Goal: Transaction & Acquisition: Purchase product/service

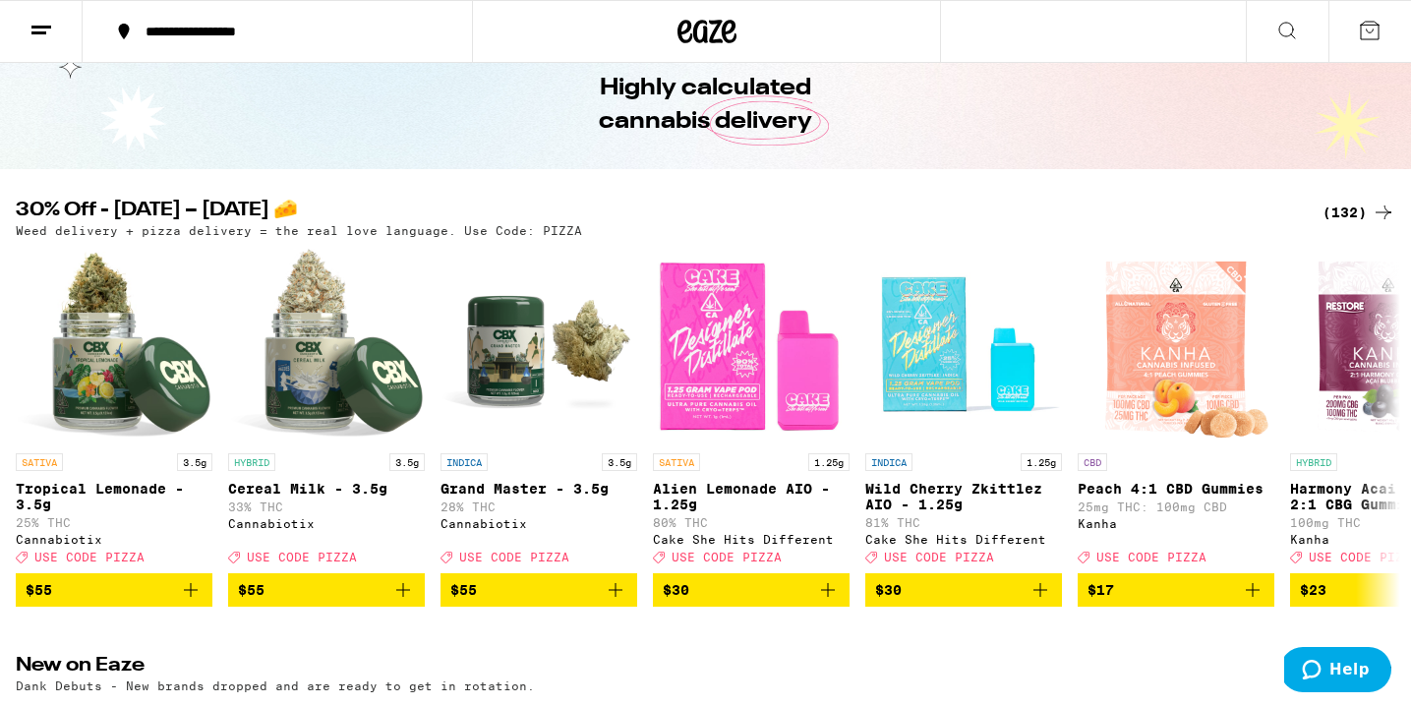
scroll to position [100, 0]
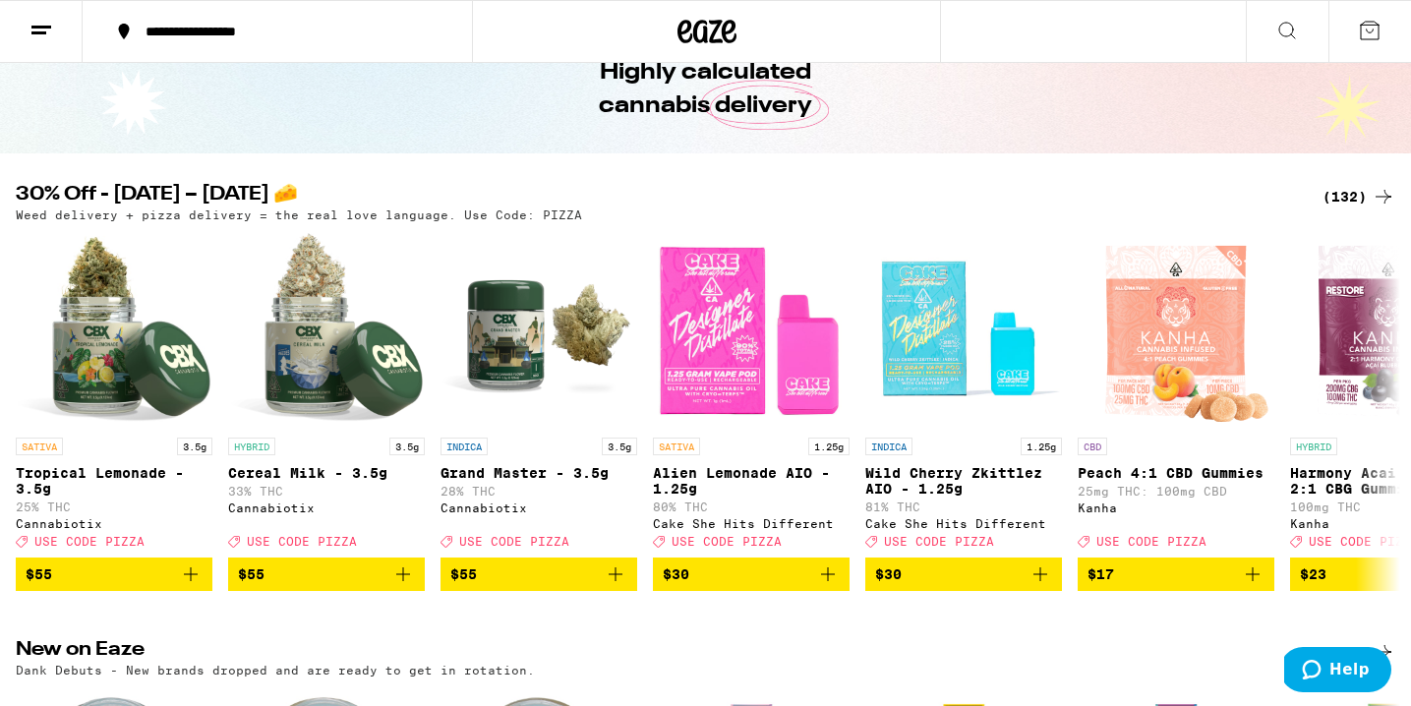
click at [1372, 203] on icon at bounding box center [1383, 197] width 24 height 24
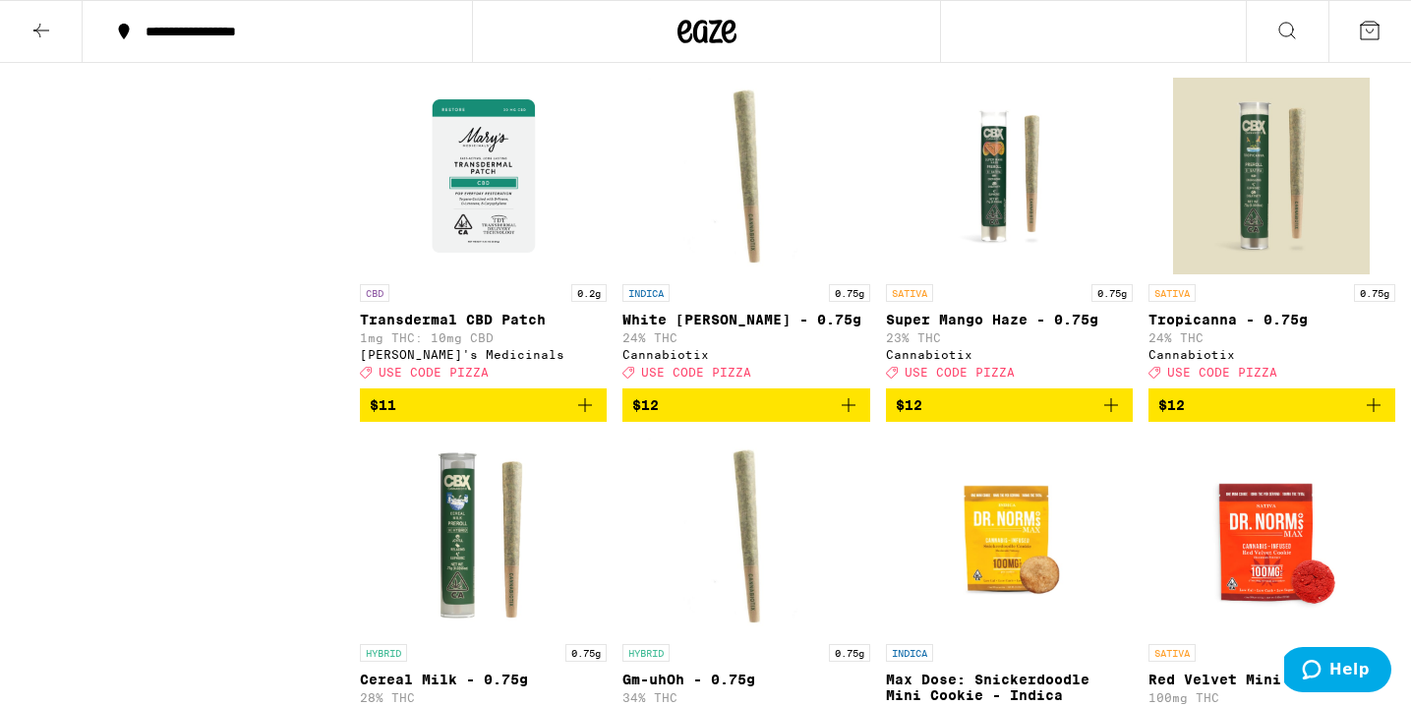
drag, startPoint x: 559, startPoint y: 332, endPoint x: 493, endPoint y: 440, distance: 127.1
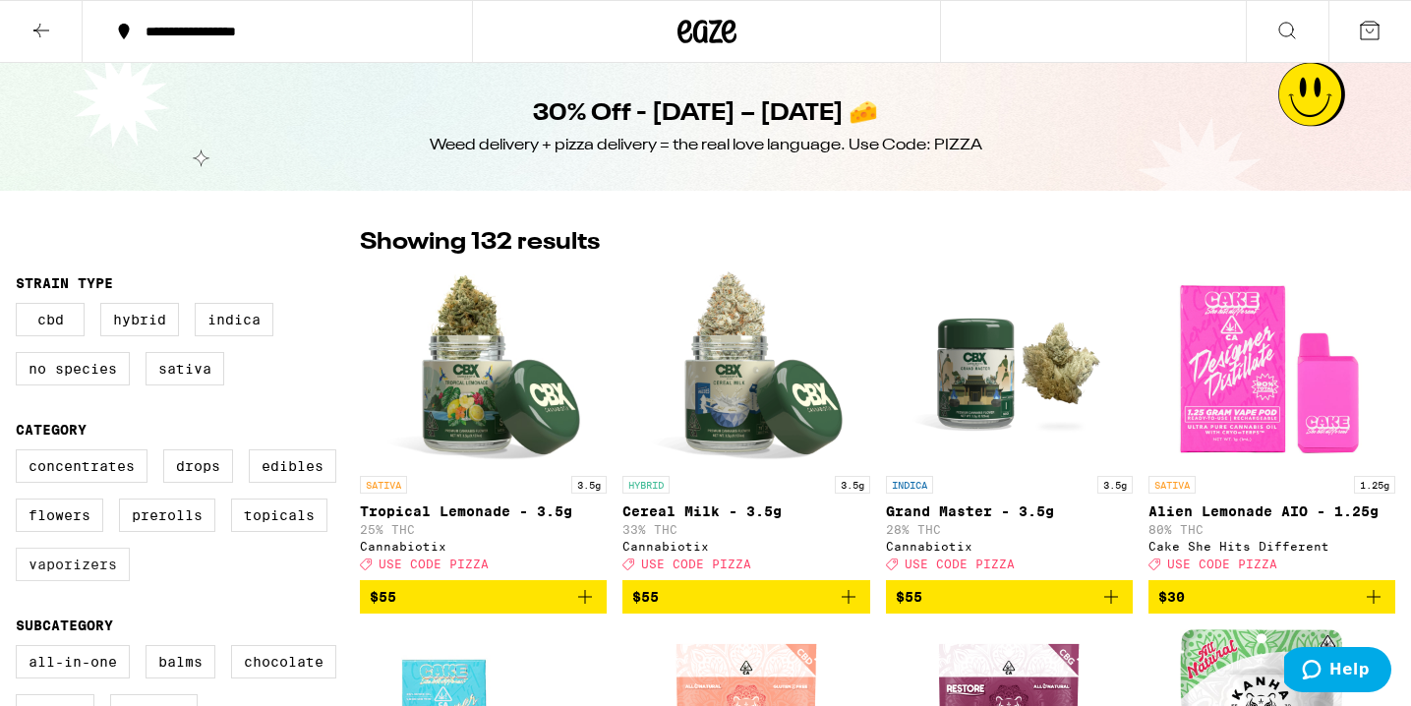
click at [71, 574] on label "Vaporizers" at bounding box center [73, 564] width 114 height 33
click at [21, 453] on input "Vaporizers" at bounding box center [20, 452] width 1 height 1
checkbox input "true"
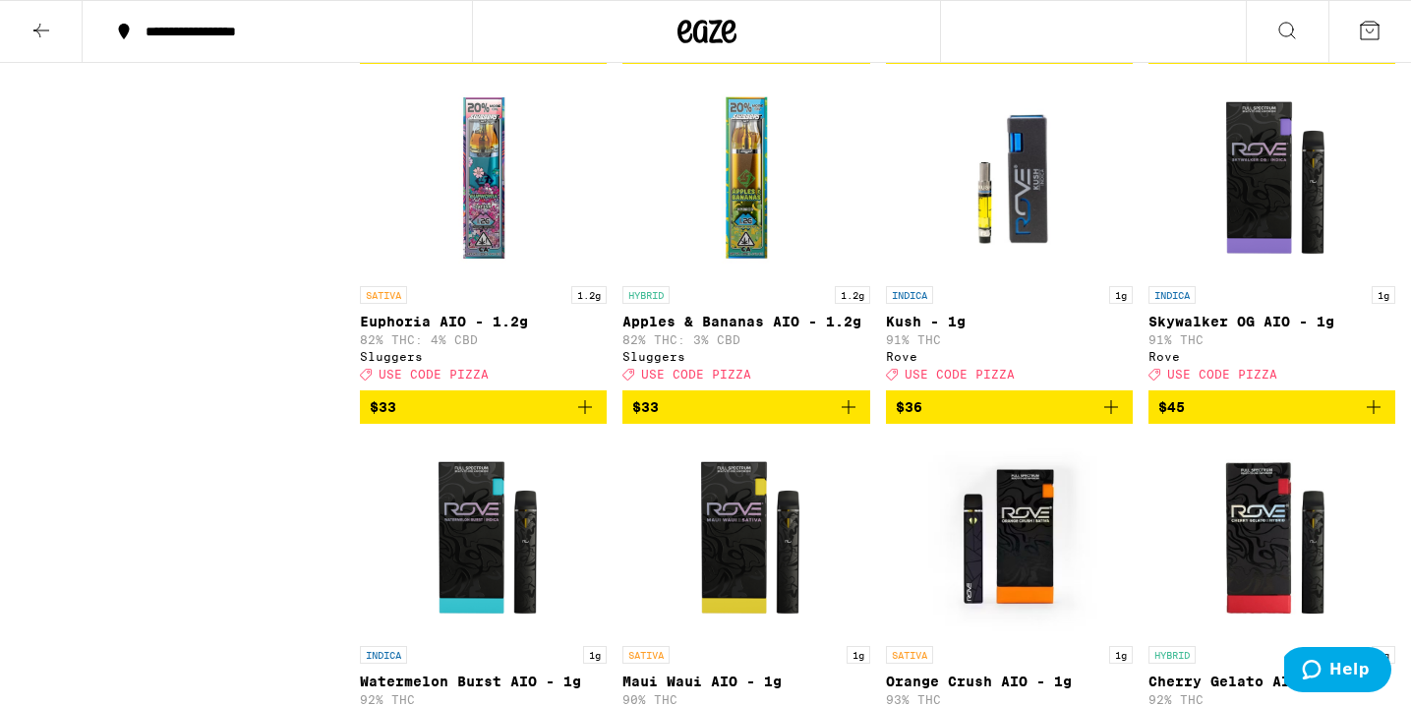
scroll to position [1707, 0]
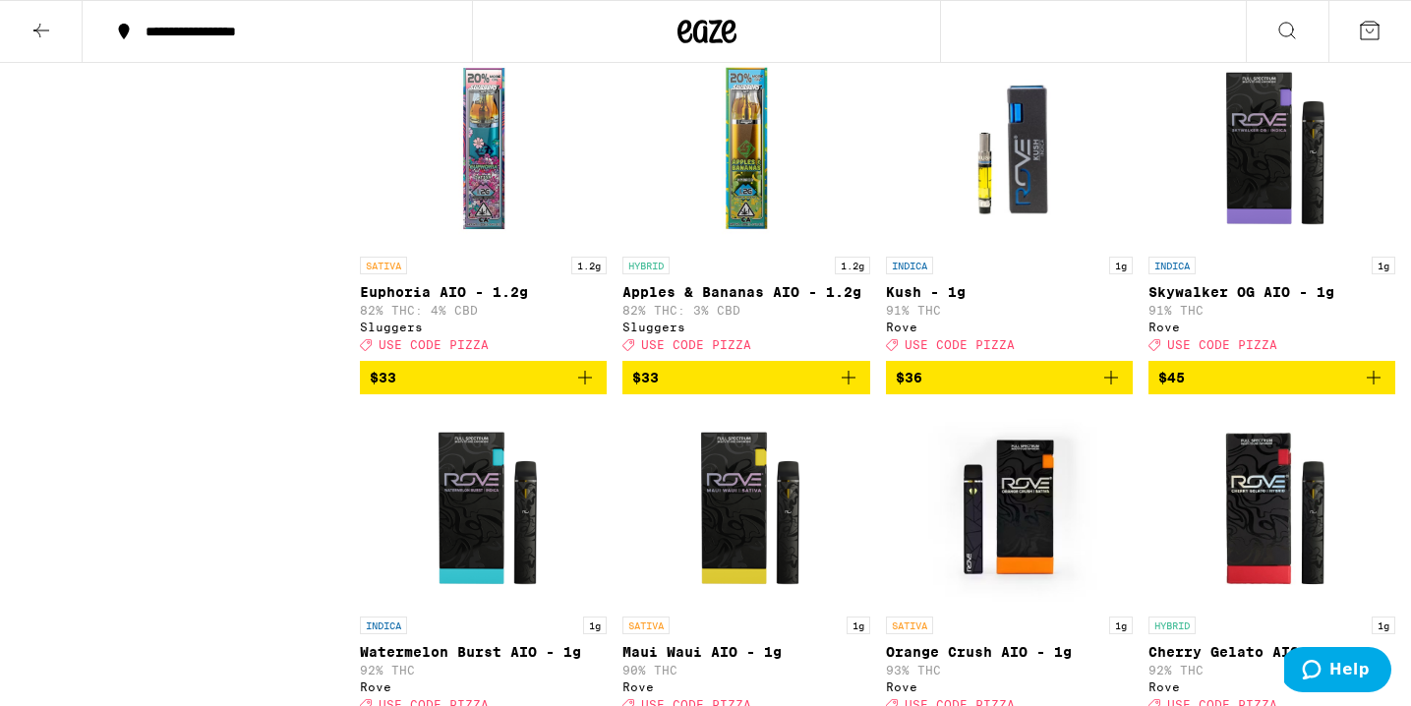
click at [1377, 389] on icon "Add to bag" at bounding box center [1374, 378] width 24 height 24
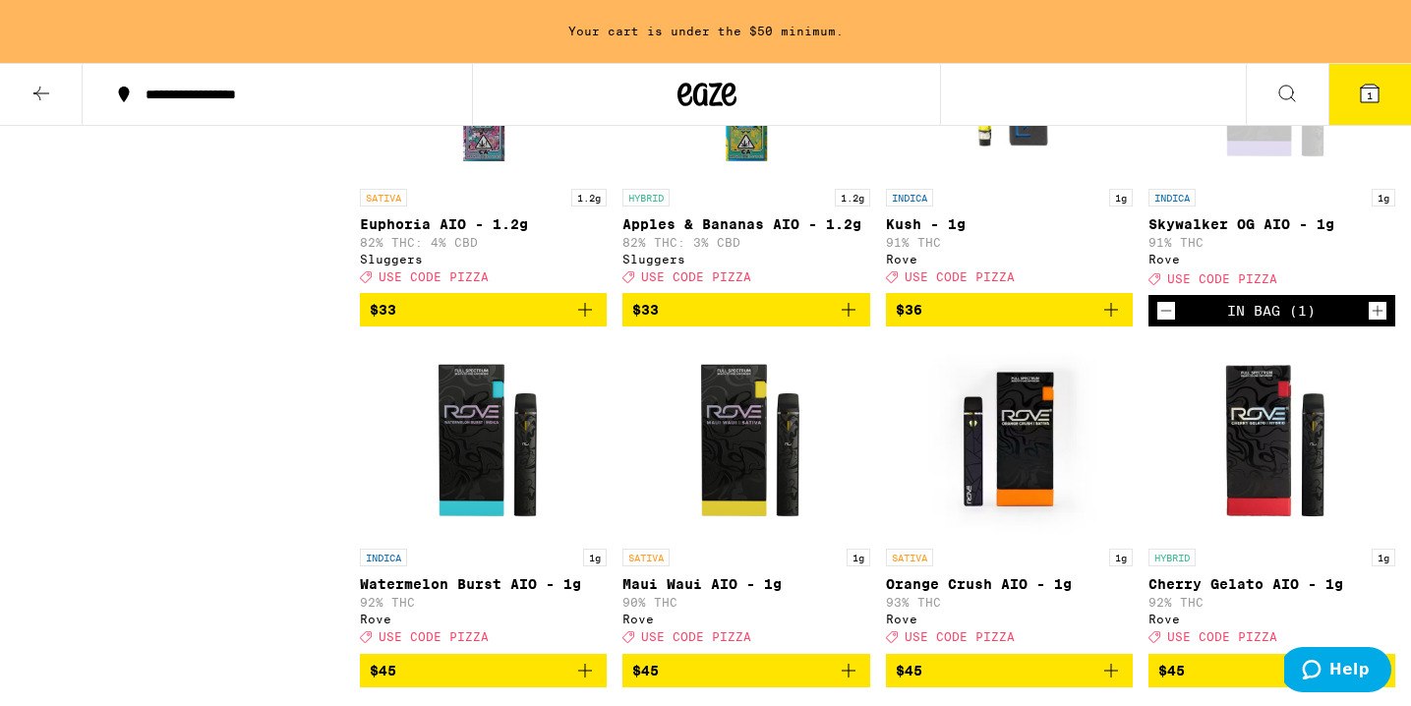
scroll to position [1830, 0]
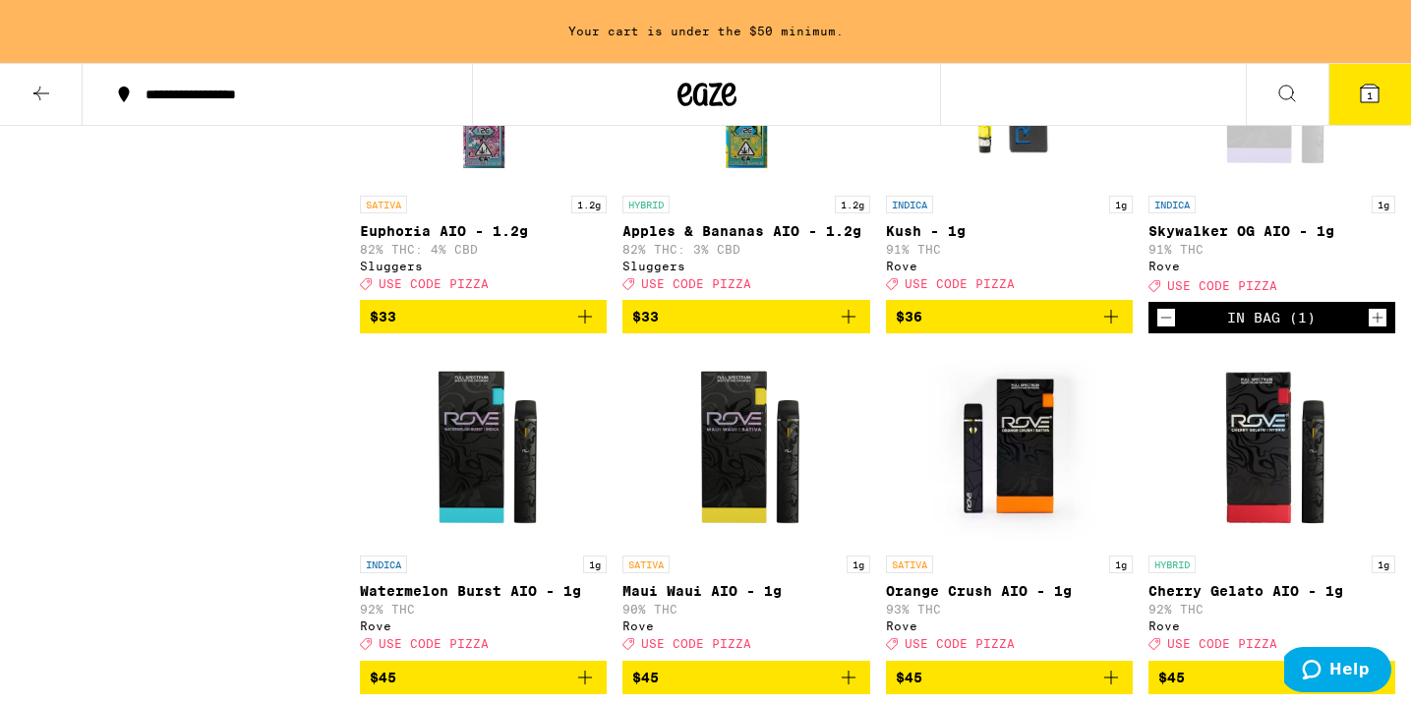
click at [1168, 329] on icon "Decrement" at bounding box center [1166, 318] width 18 height 24
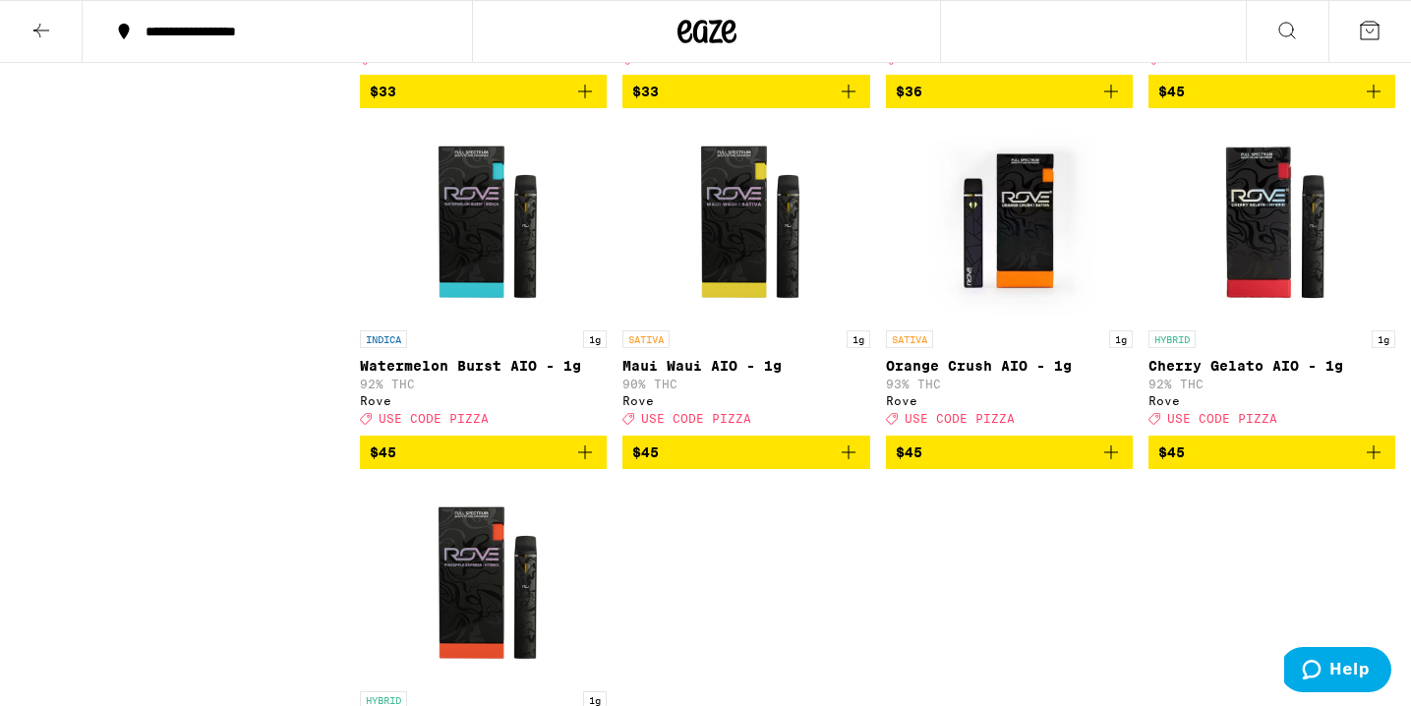
click at [589, 464] on icon "Add to bag" at bounding box center [585, 452] width 24 height 24
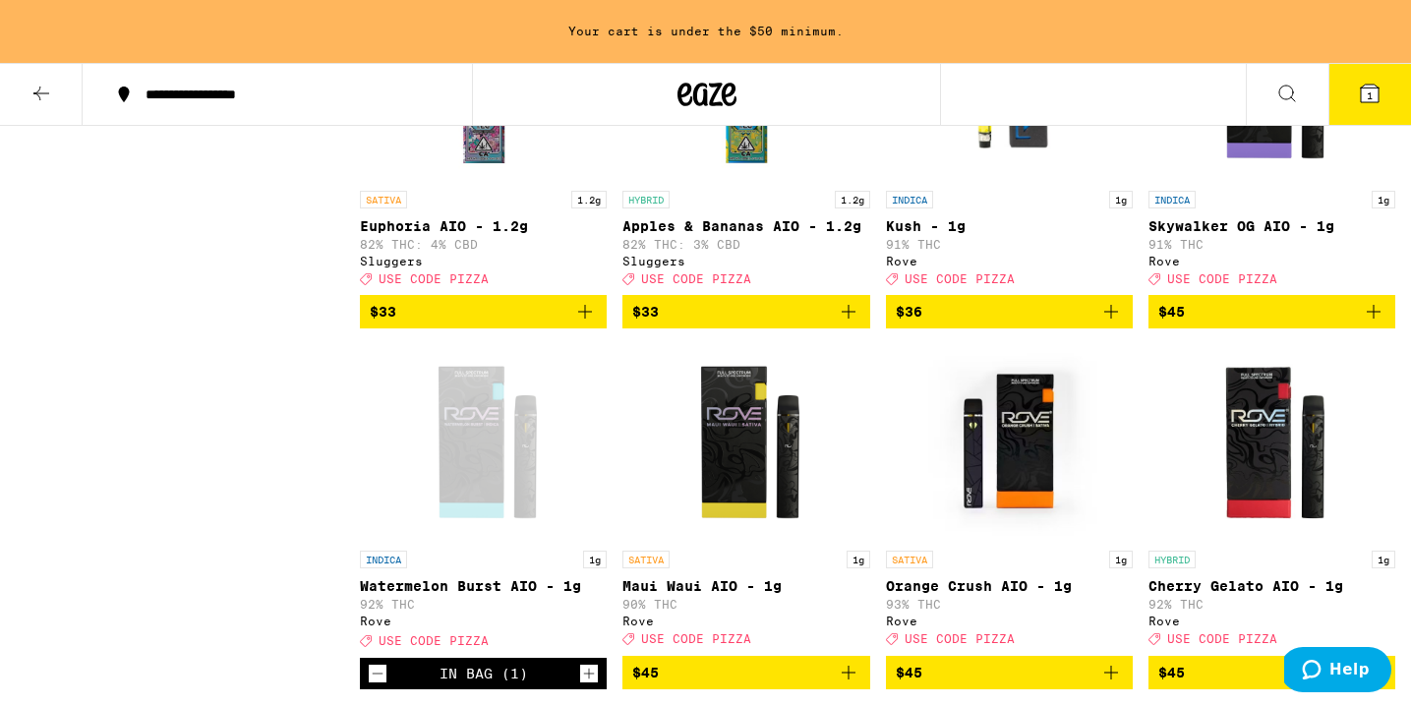
scroll to position [1831, 0]
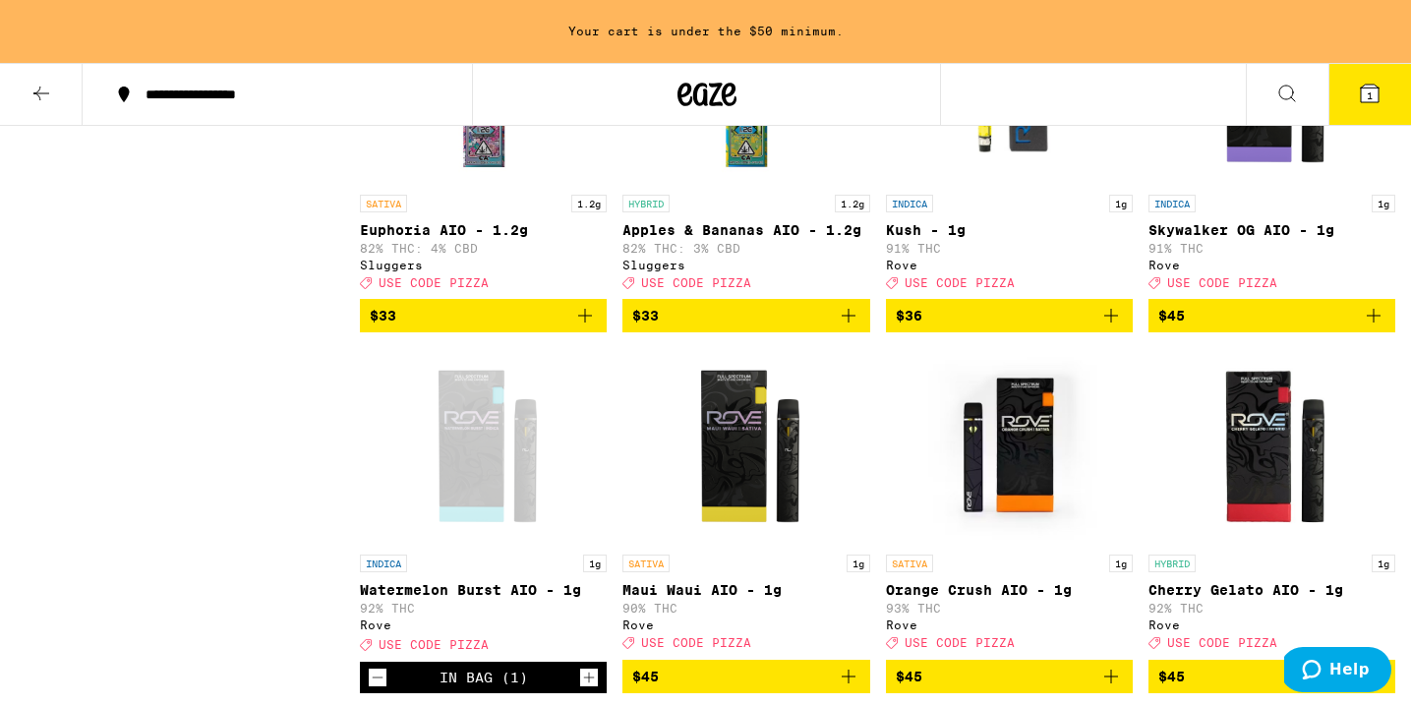
click at [1373, 322] on icon "Add to bag" at bounding box center [1373, 316] width 14 height 14
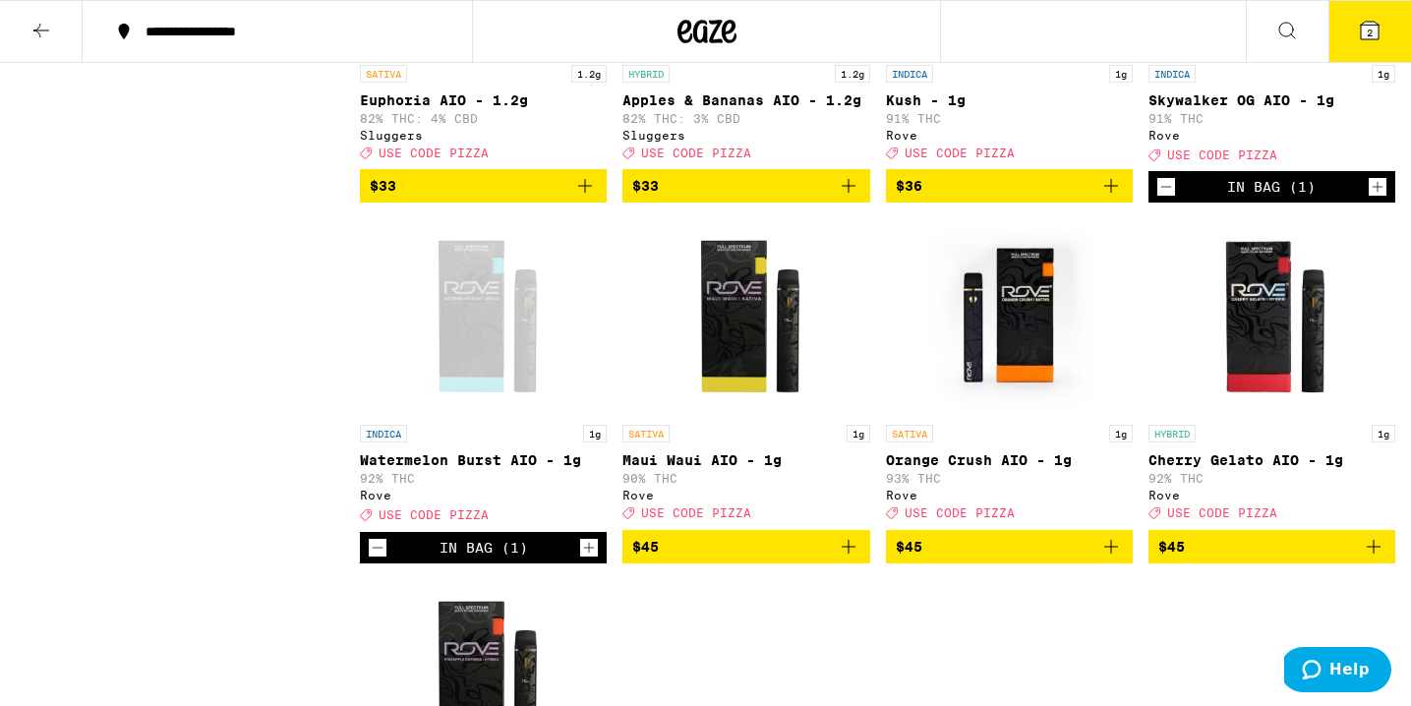
scroll to position [2000, 0]
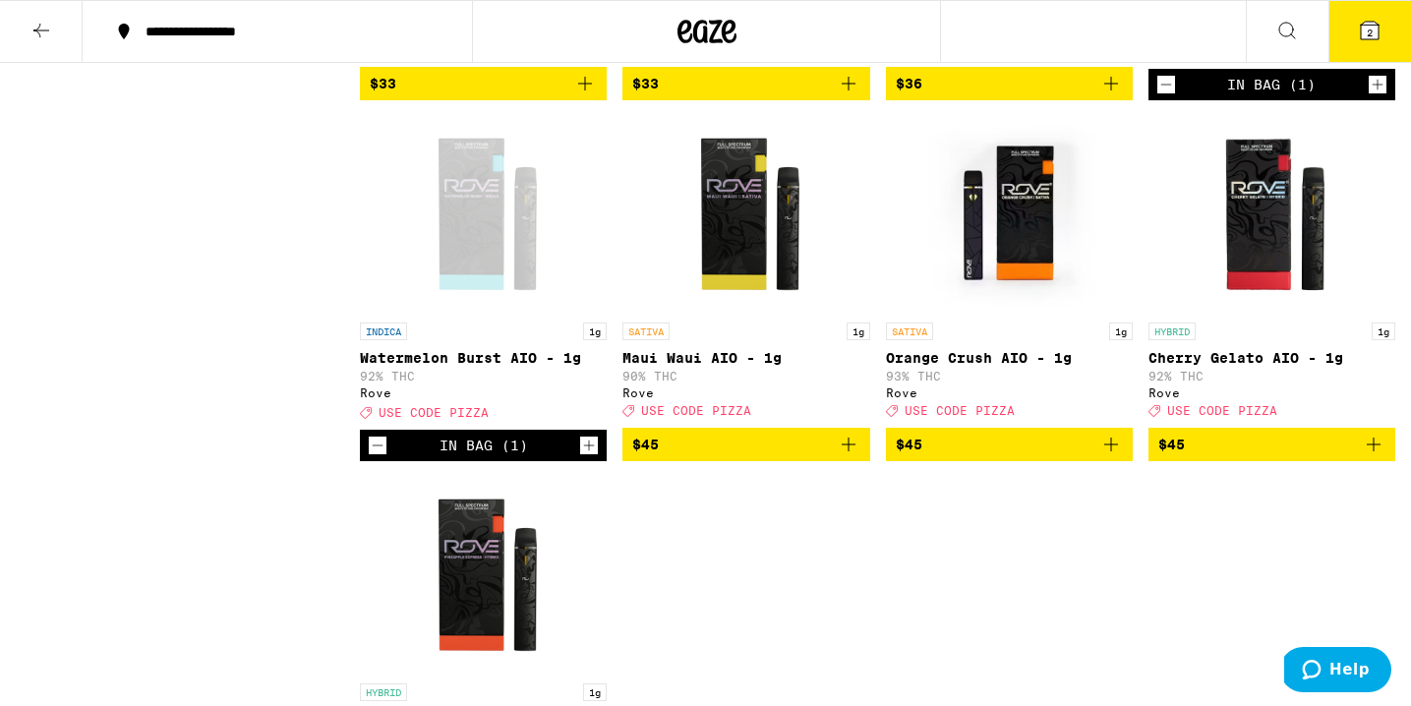
click at [368, 461] on div "In Bag (1)" at bounding box center [483, 445] width 247 height 31
click at [377, 457] on icon "Decrement" at bounding box center [378, 446] width 18 height 24
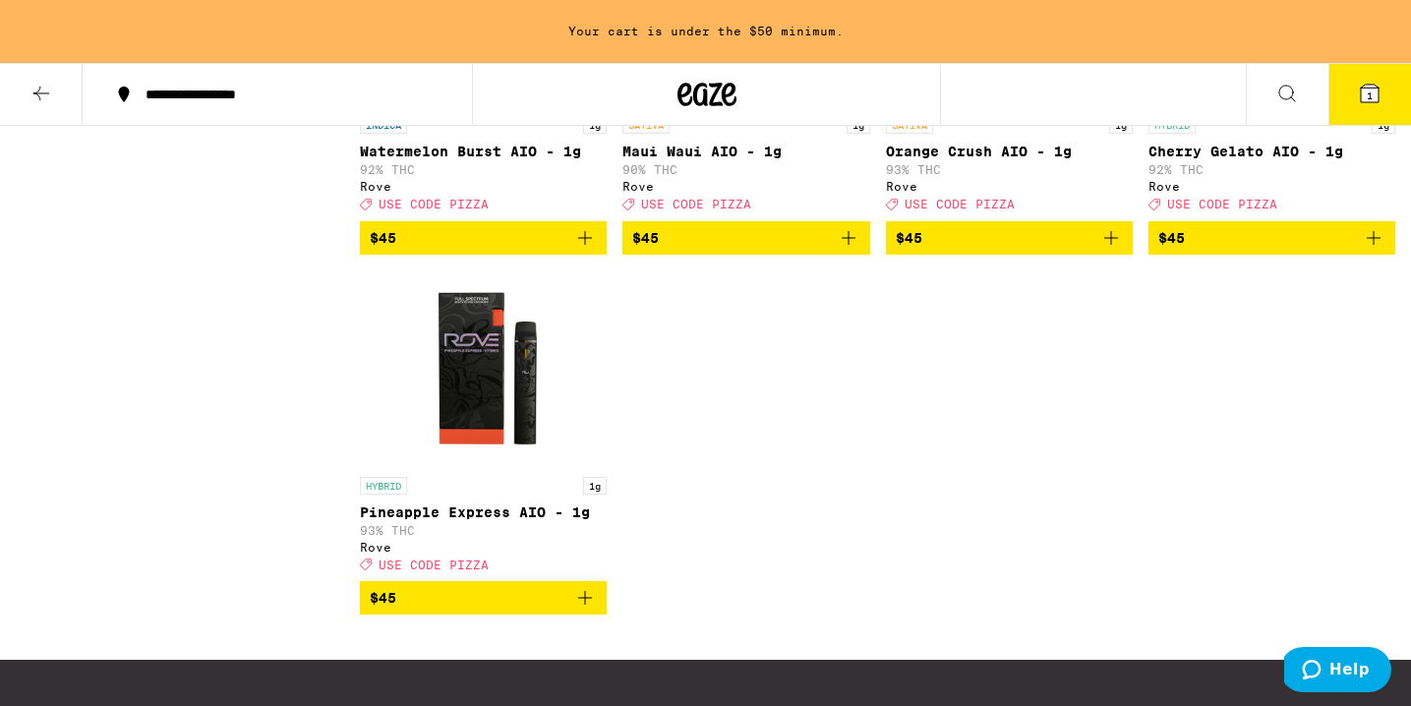
scroll to position [2271, 0]
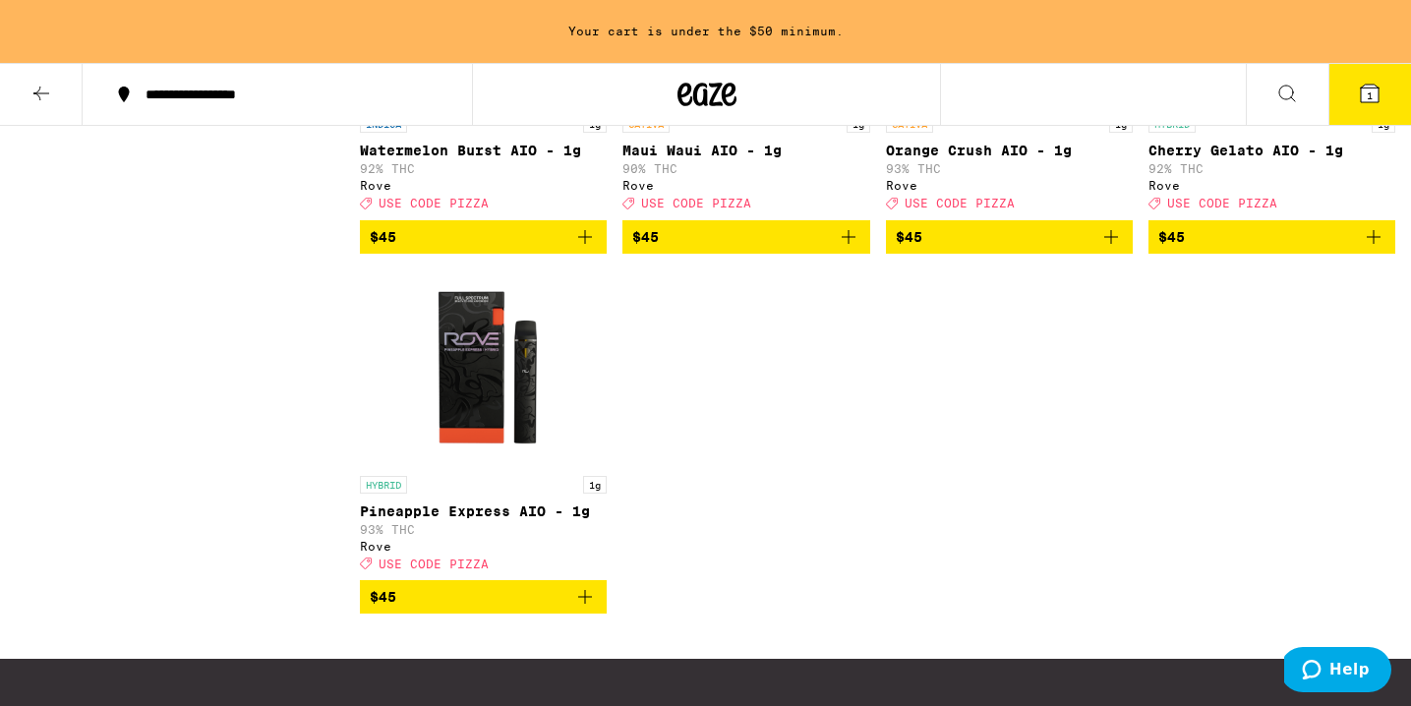
click at [585, 608] on icon "Add to bag" at bounding box center [585, 597] width 24 height 24
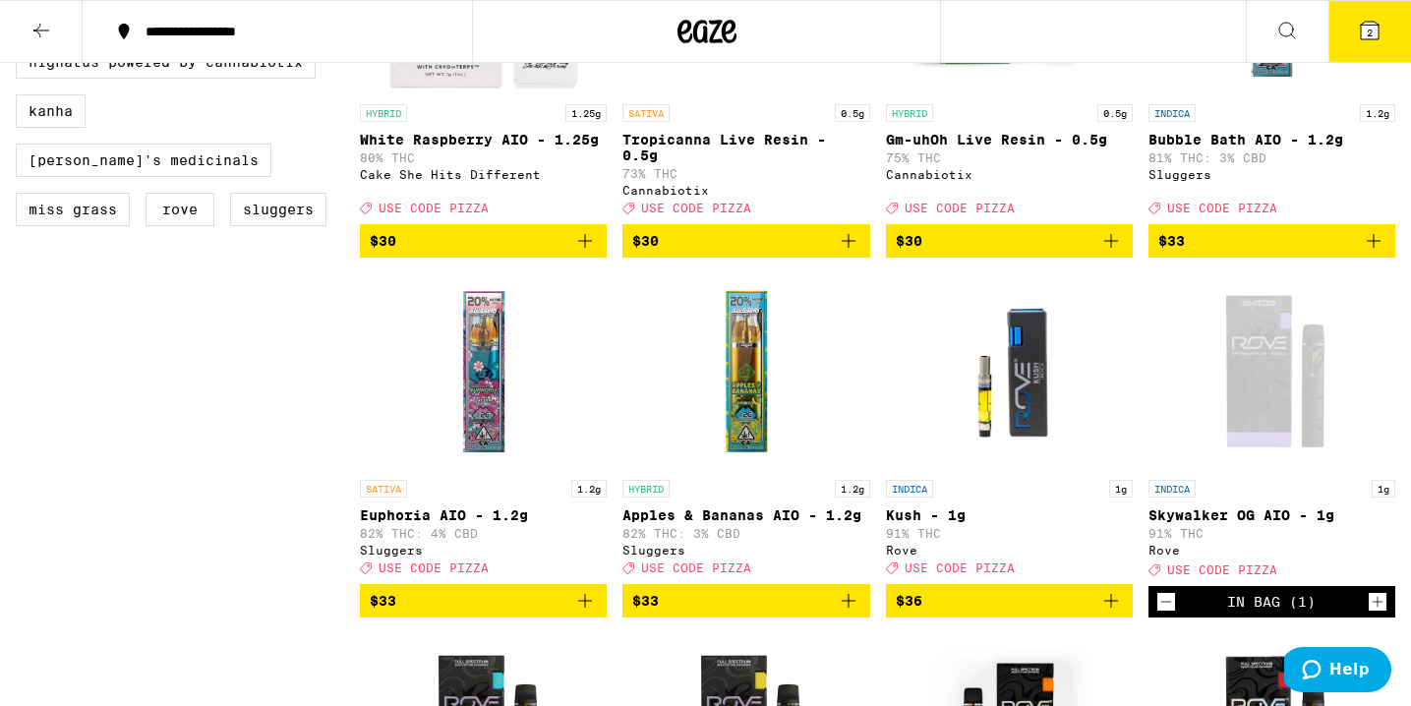
scroll to position [1327, 0]
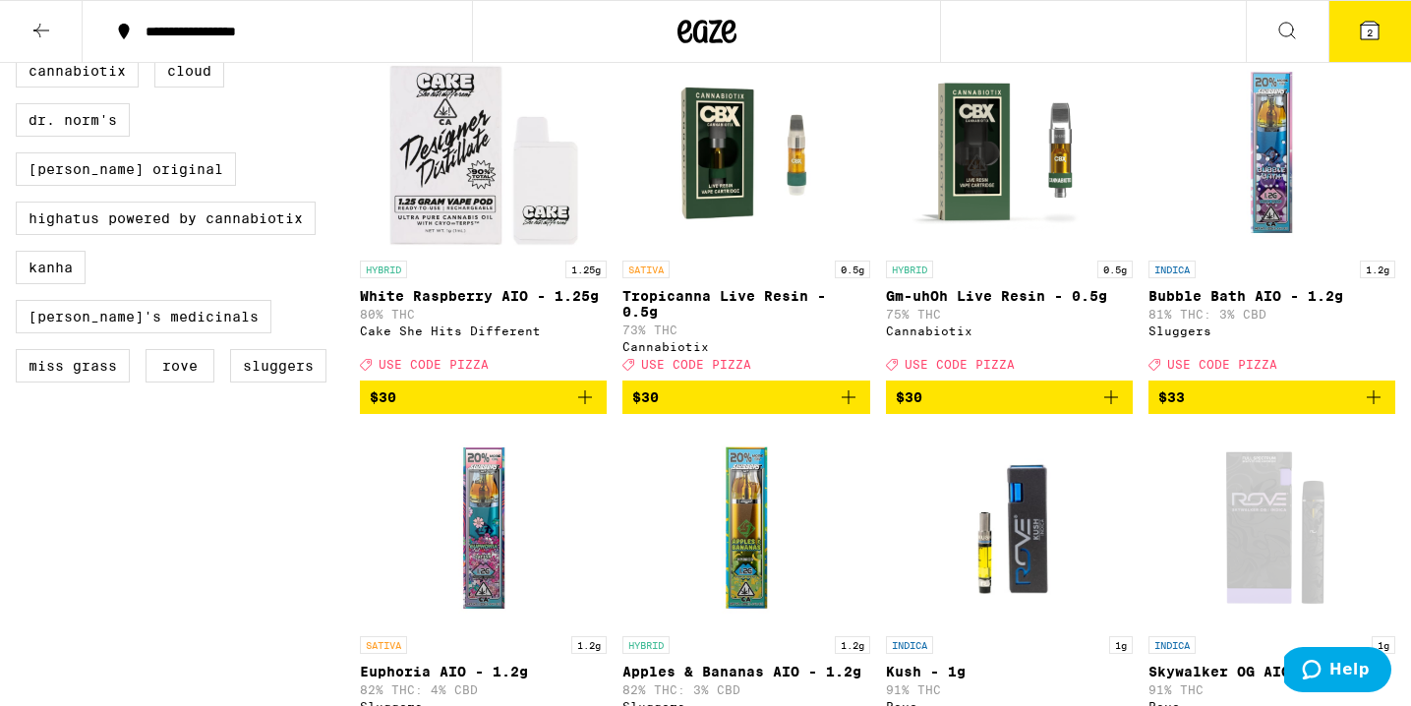
click at [1384, 20] on button "2" at bounding box center [1369, 31] width 83 height 61
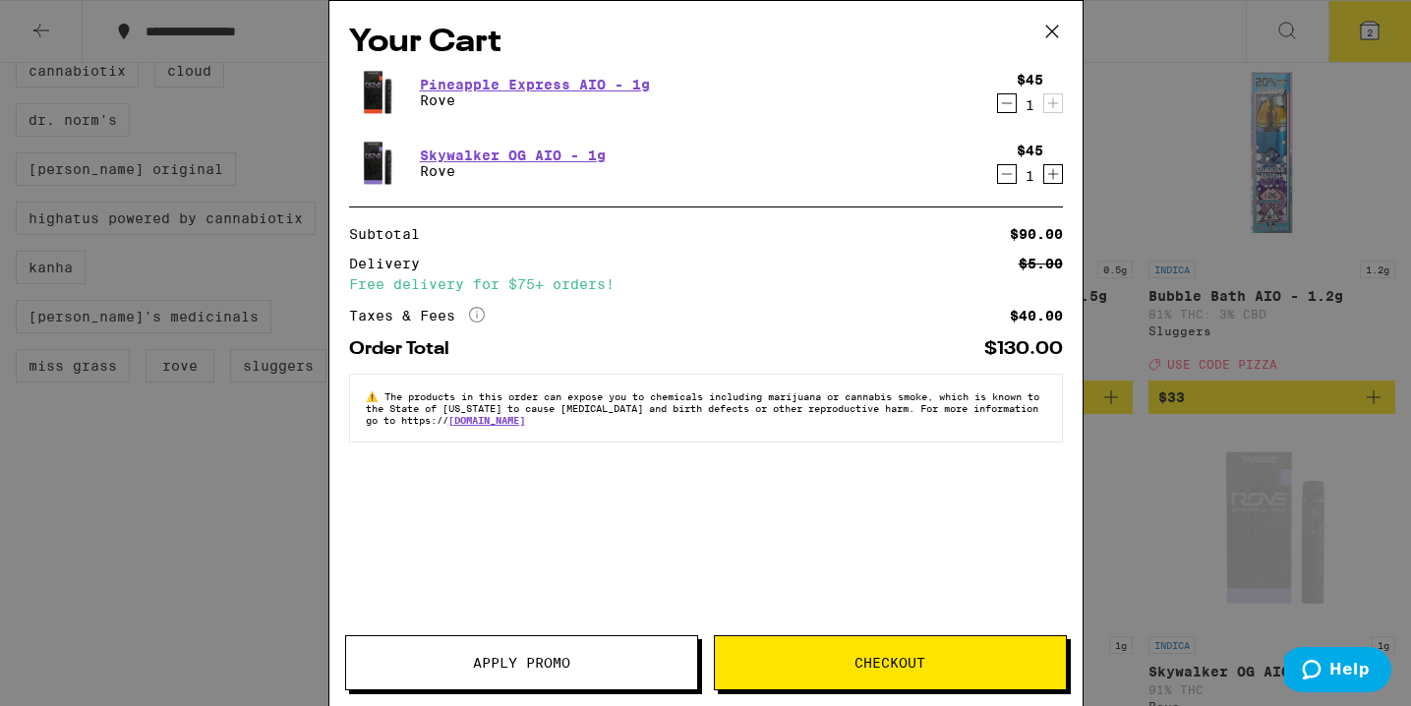
click at [482, 660] on span "Apply Promo" at bounding box center [521, 663] width 97 height 14
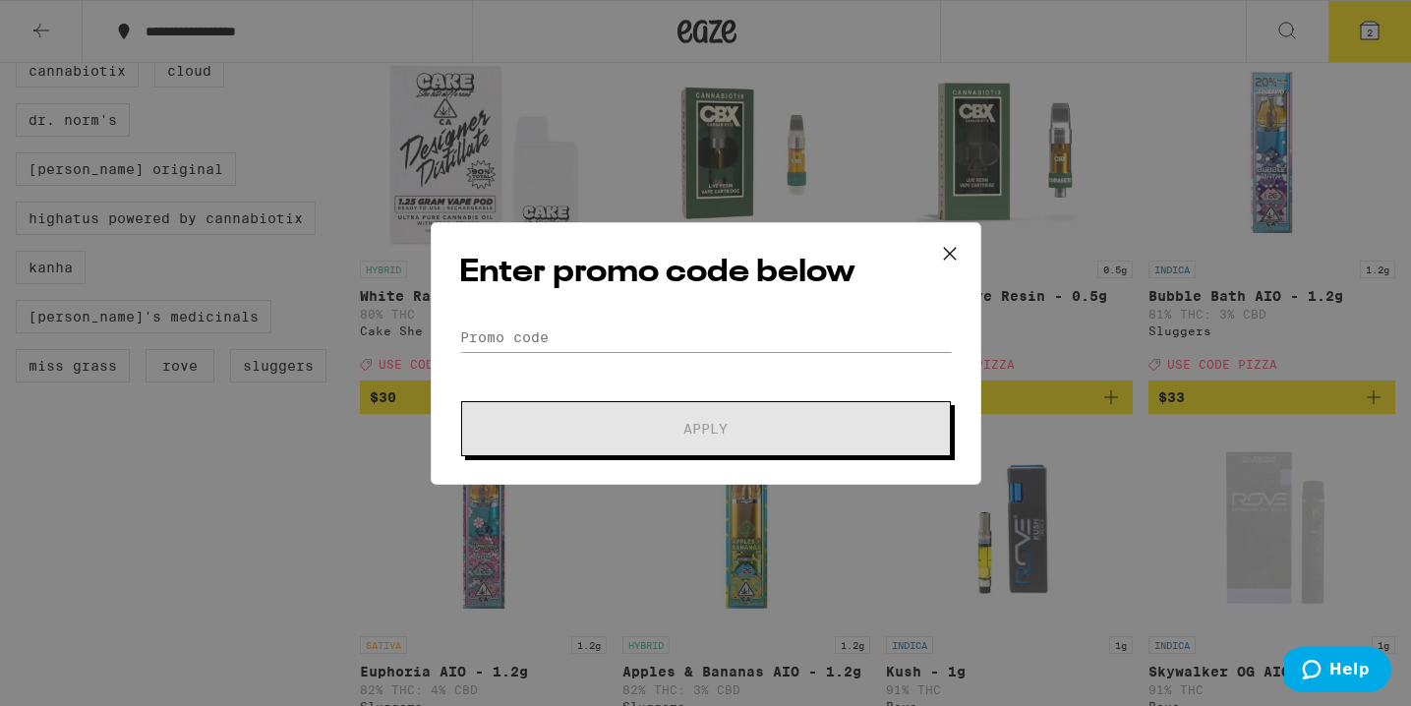
click at [544, 353] on form "Promo Code Apply" at bounding box center [705, 389] width 493 height 134
click at [534, 343] on input "Promo Code" at bounding box center [705, 336] width 493 height 29
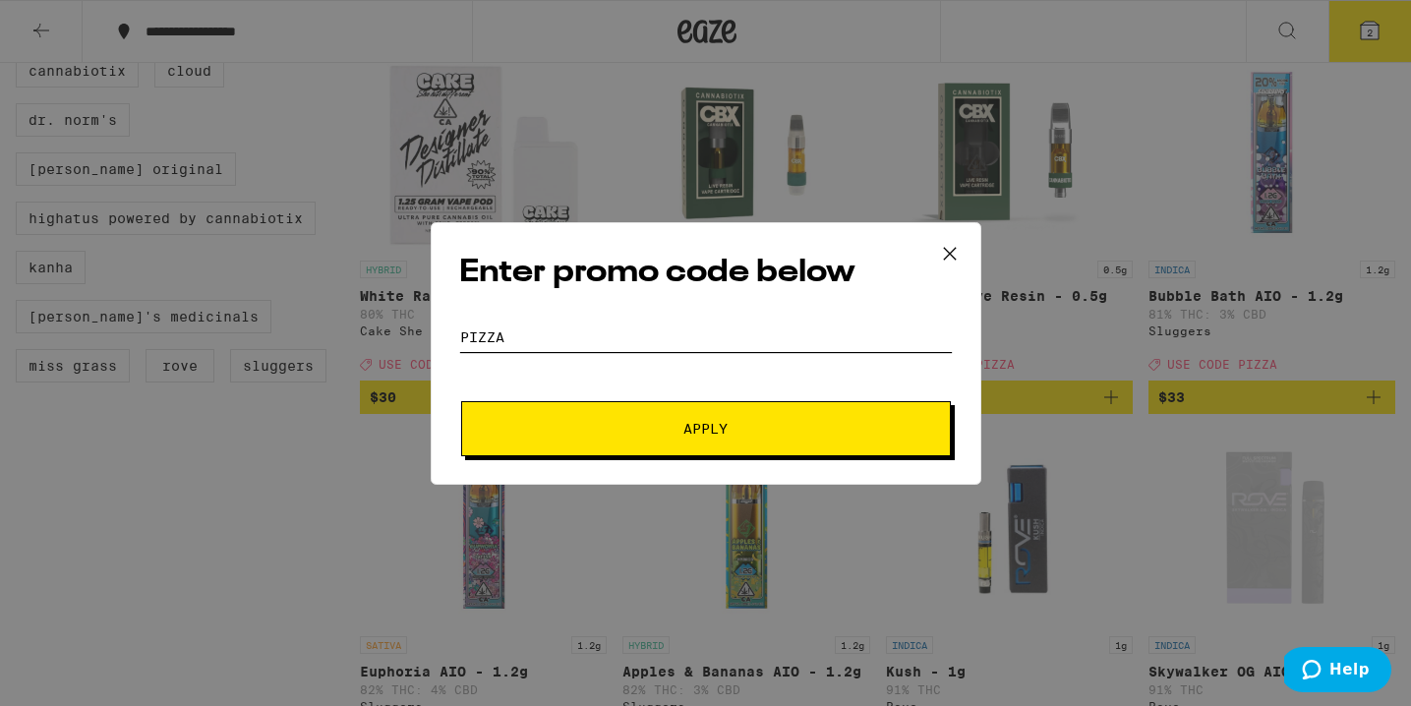
type input "pizza"
click at [532, 426] on span "Apply" at bounding box center [706, 429] width 354 height 14
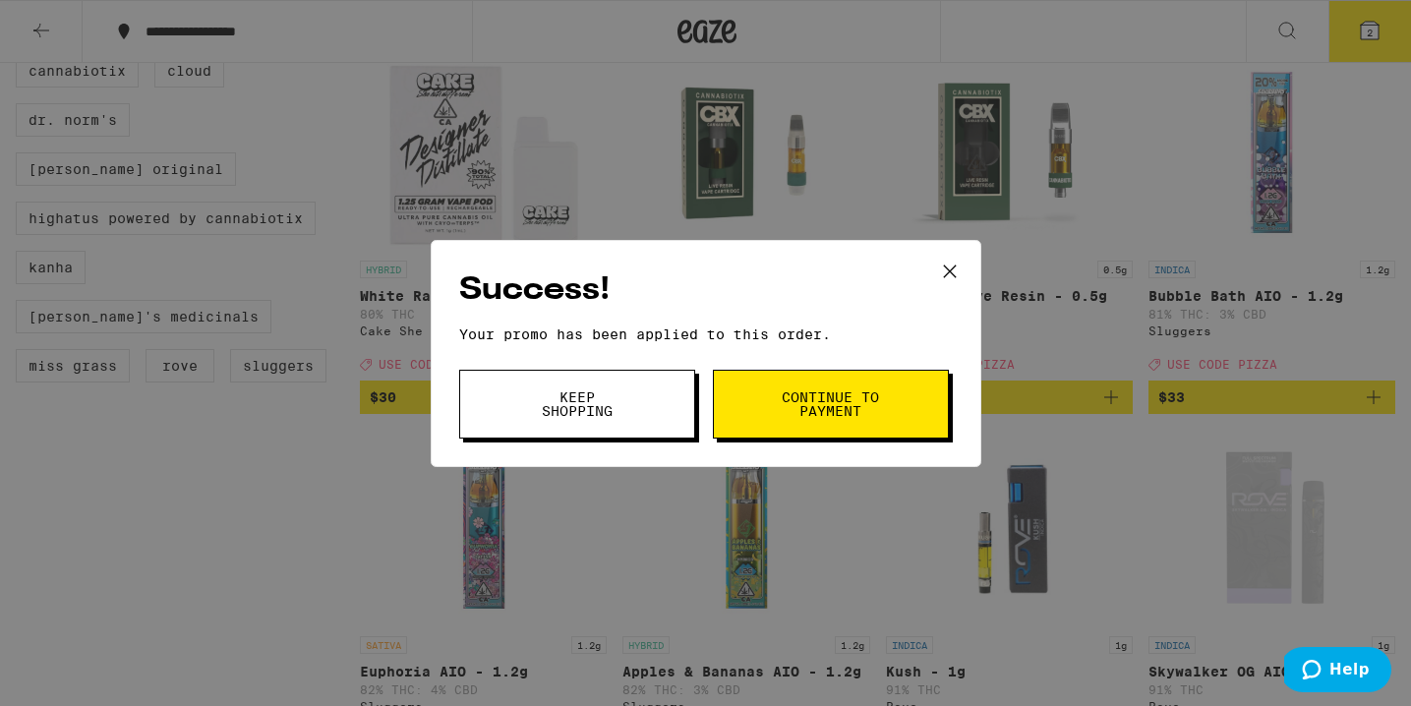
click at [749, 390] on button "Continue to payment" at bounding box center [831, 404] width 236 height 69
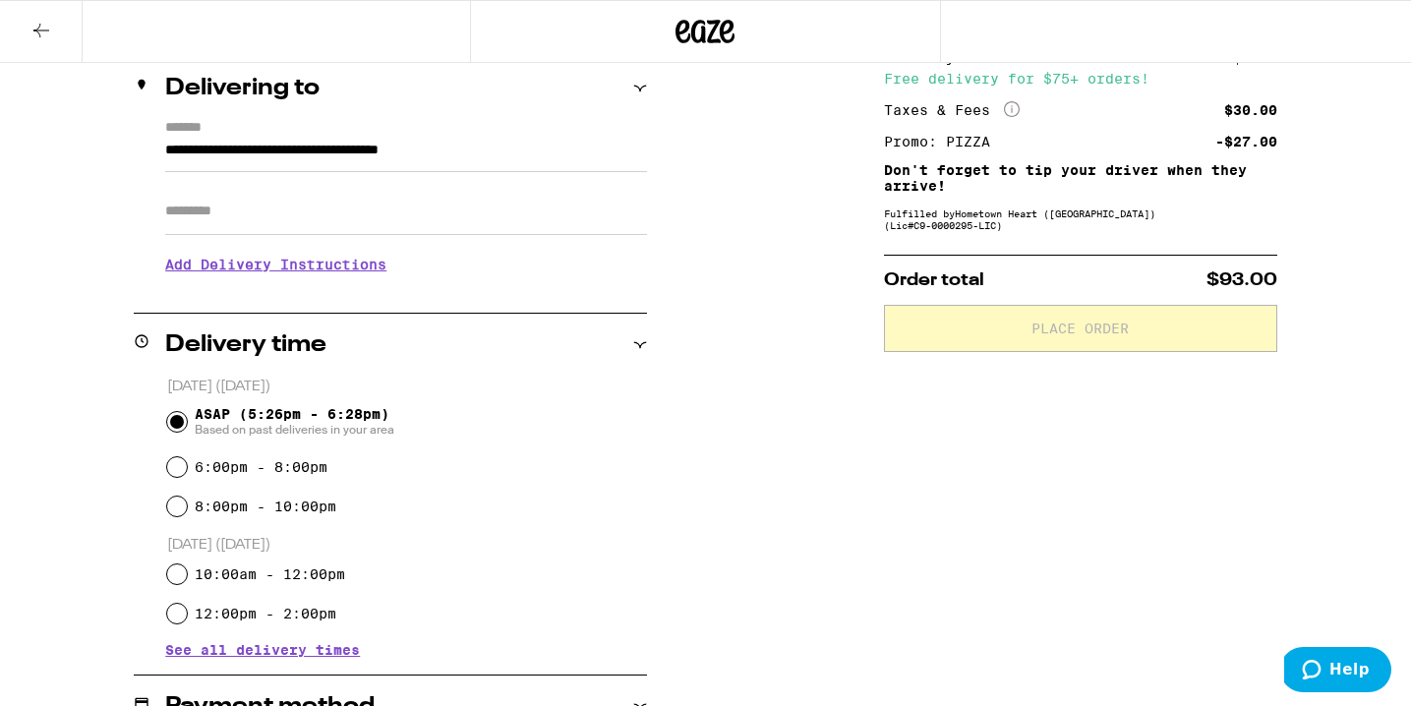
scroll to position [540, 0]
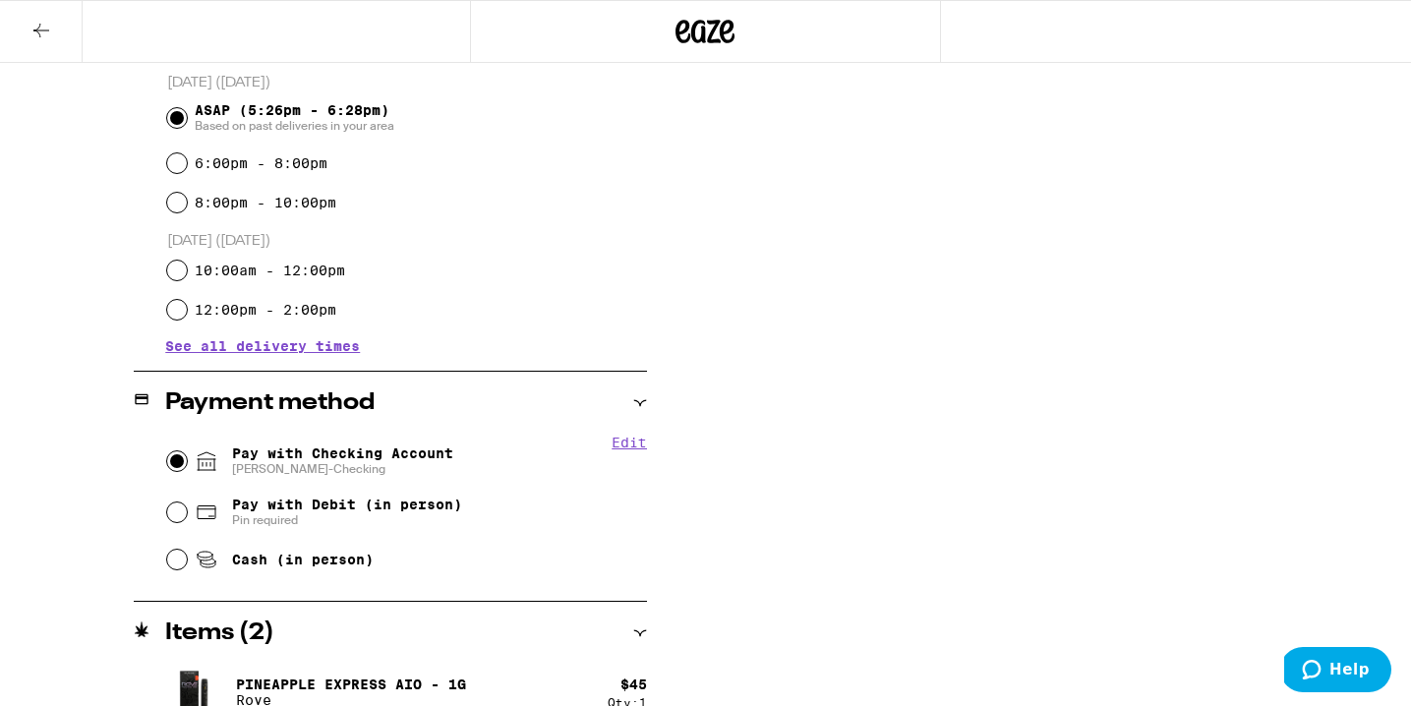
click at [182, 468] on input "Pay with Checking Account Fernando-Checking" at bounding box center [177, 461] width 20 height 20
radio input "true"
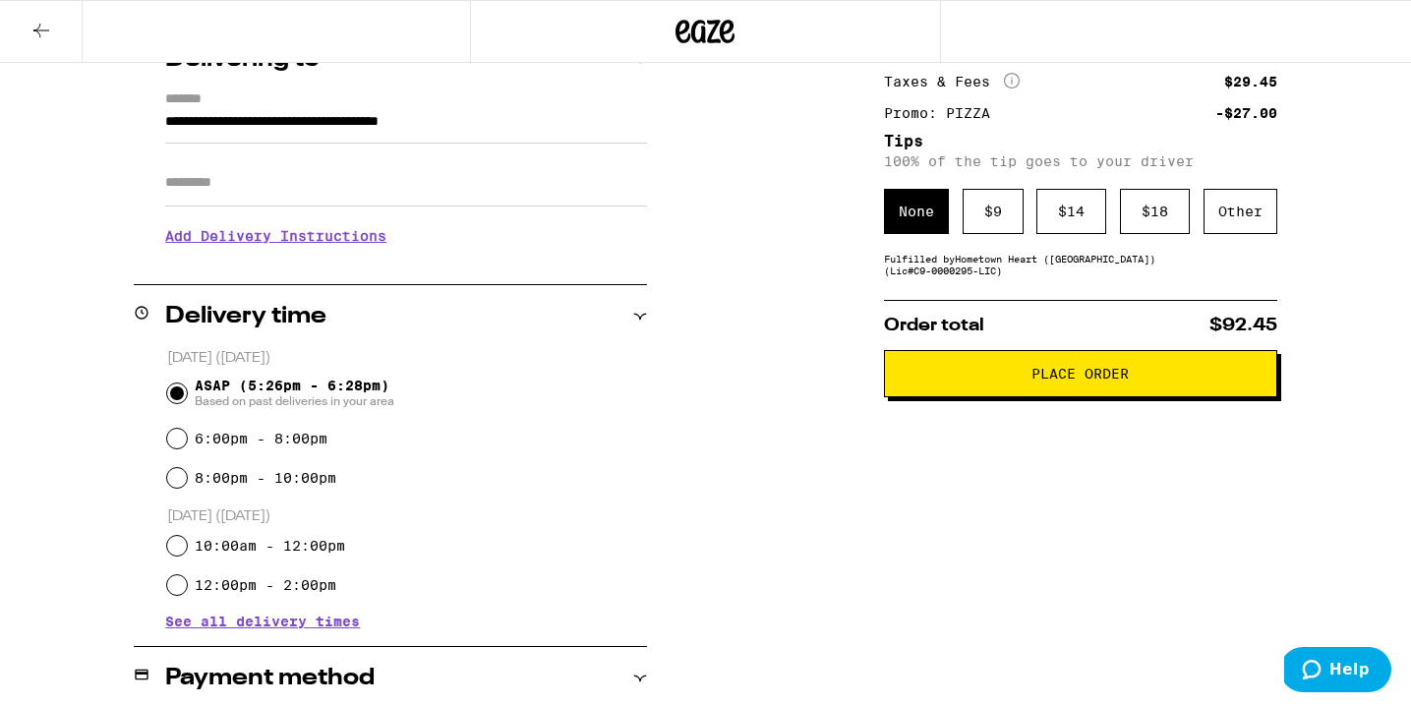
scroll to position [0, 0]
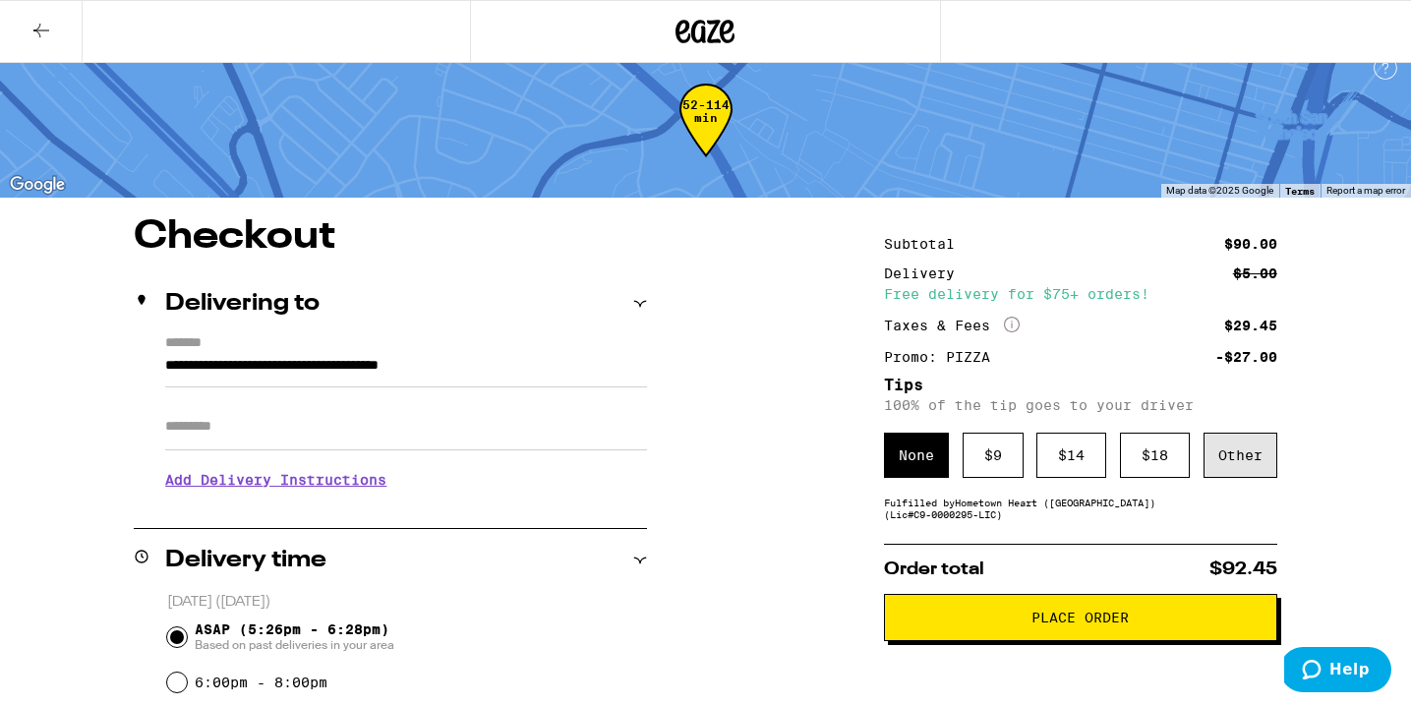
click at [1253, 470] on div "Other" at bounding box center [1240, 455] width 74 height 45
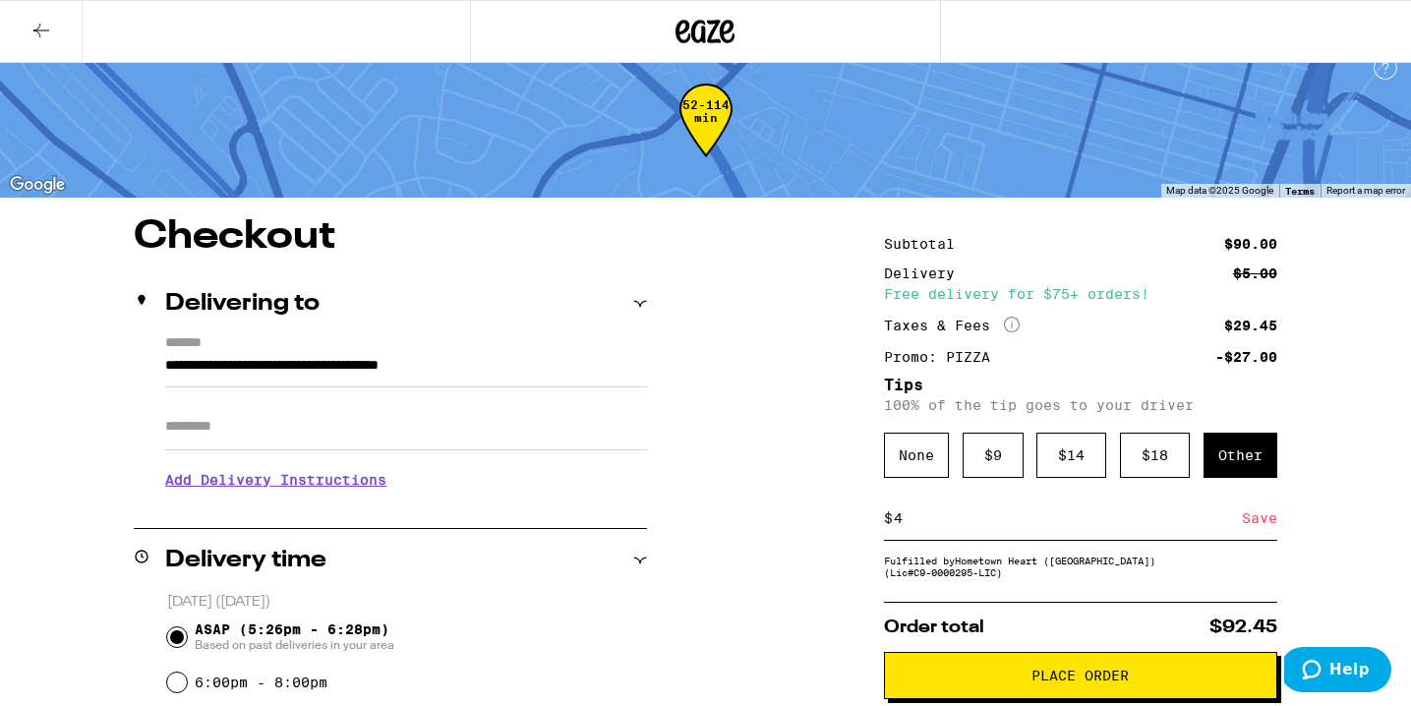
type input "4"
click at [1075, 666] on button "Place Order" at bounding box center [1080, 675] width 393 height 47
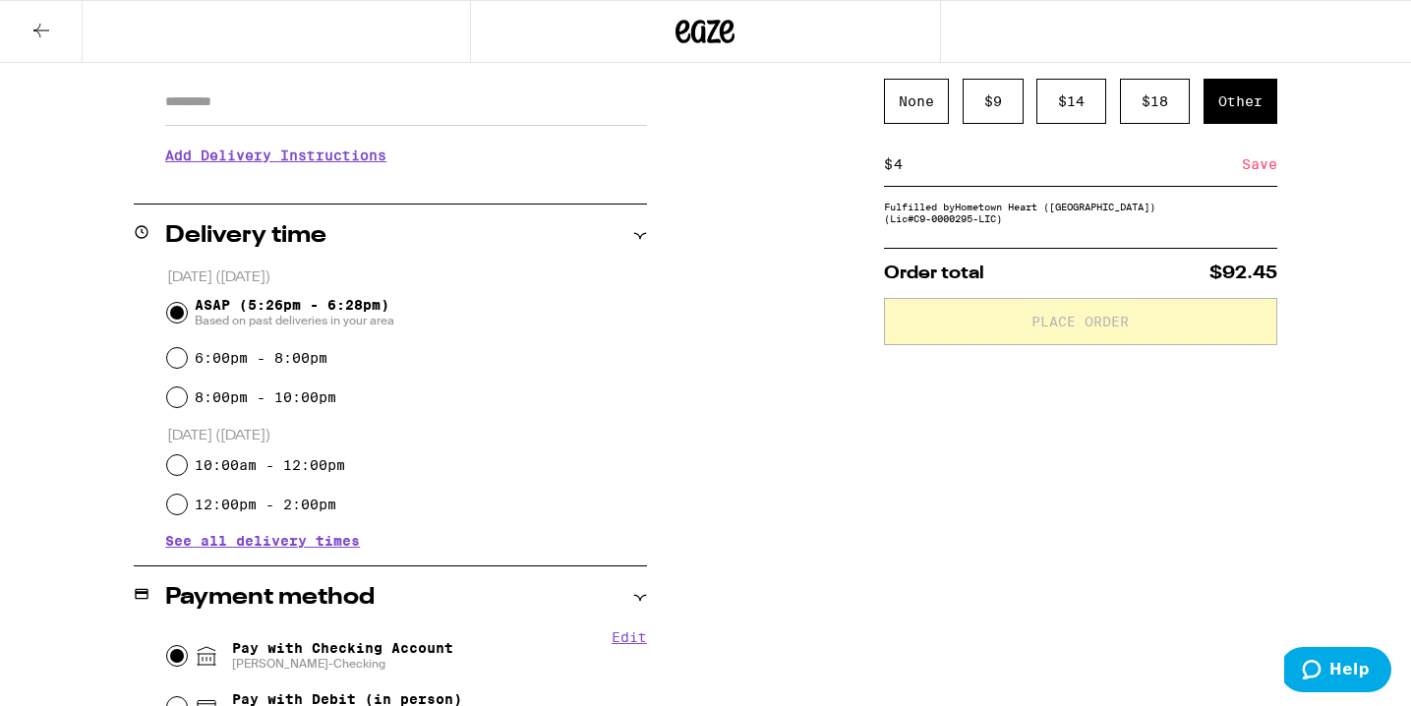
scroll to position [348, 0]
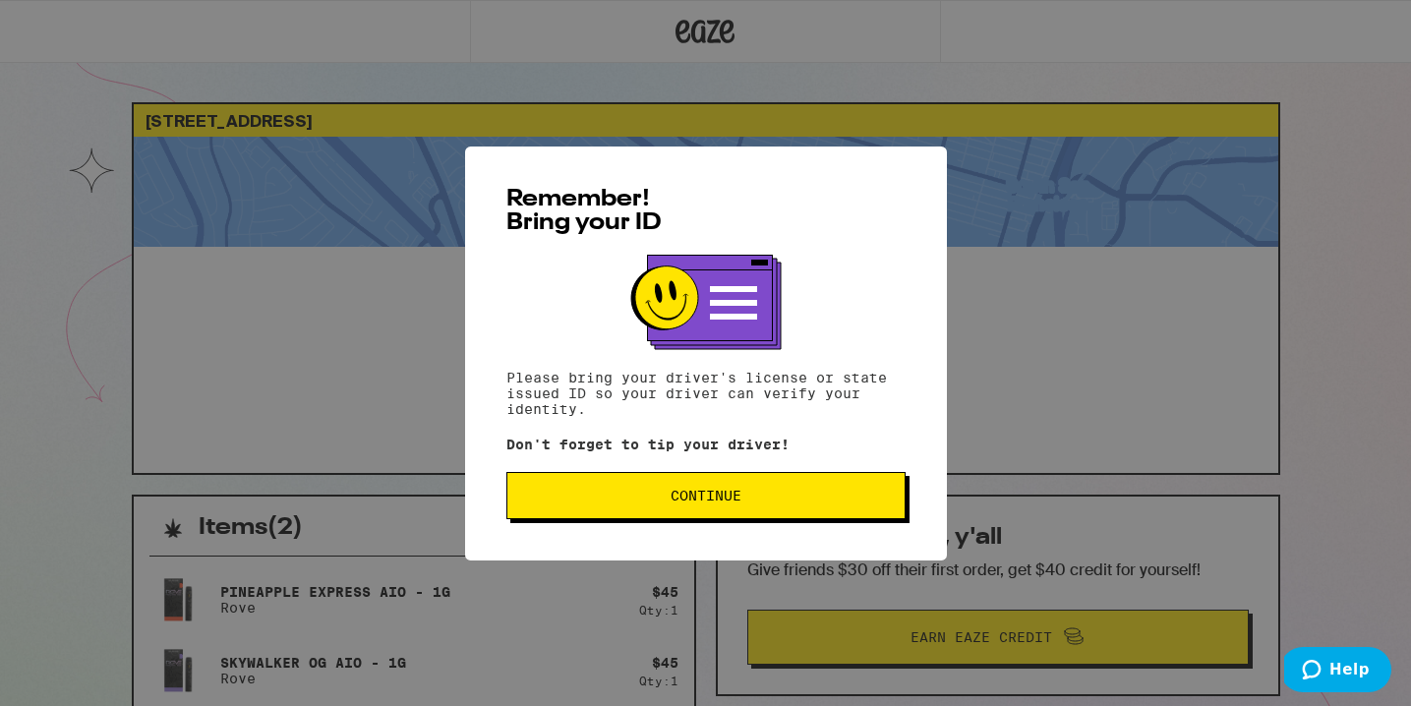
click at [582, 495] on span "Continue" at bounding box center [706, 496] width 366 height 14
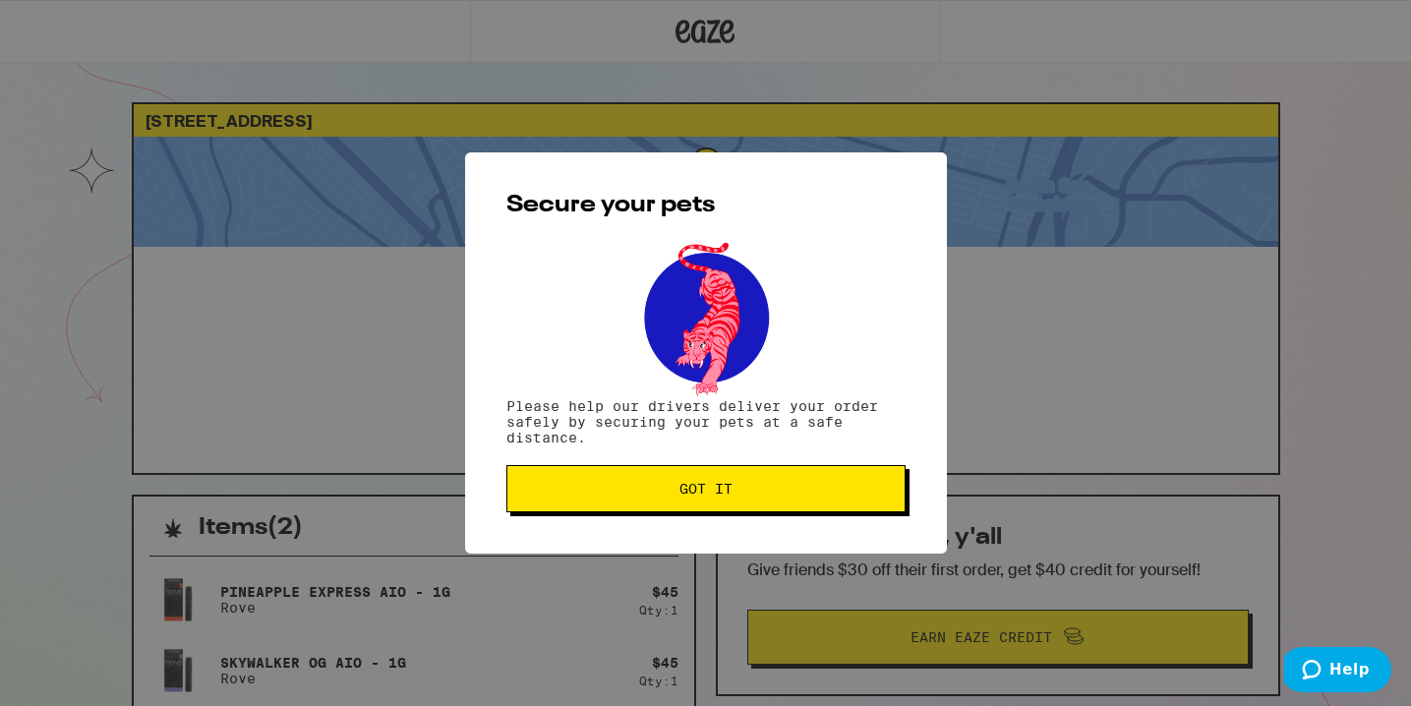
click at [582, 495] on span "Got it" at bounding box center [706, 489] width 366 height 14
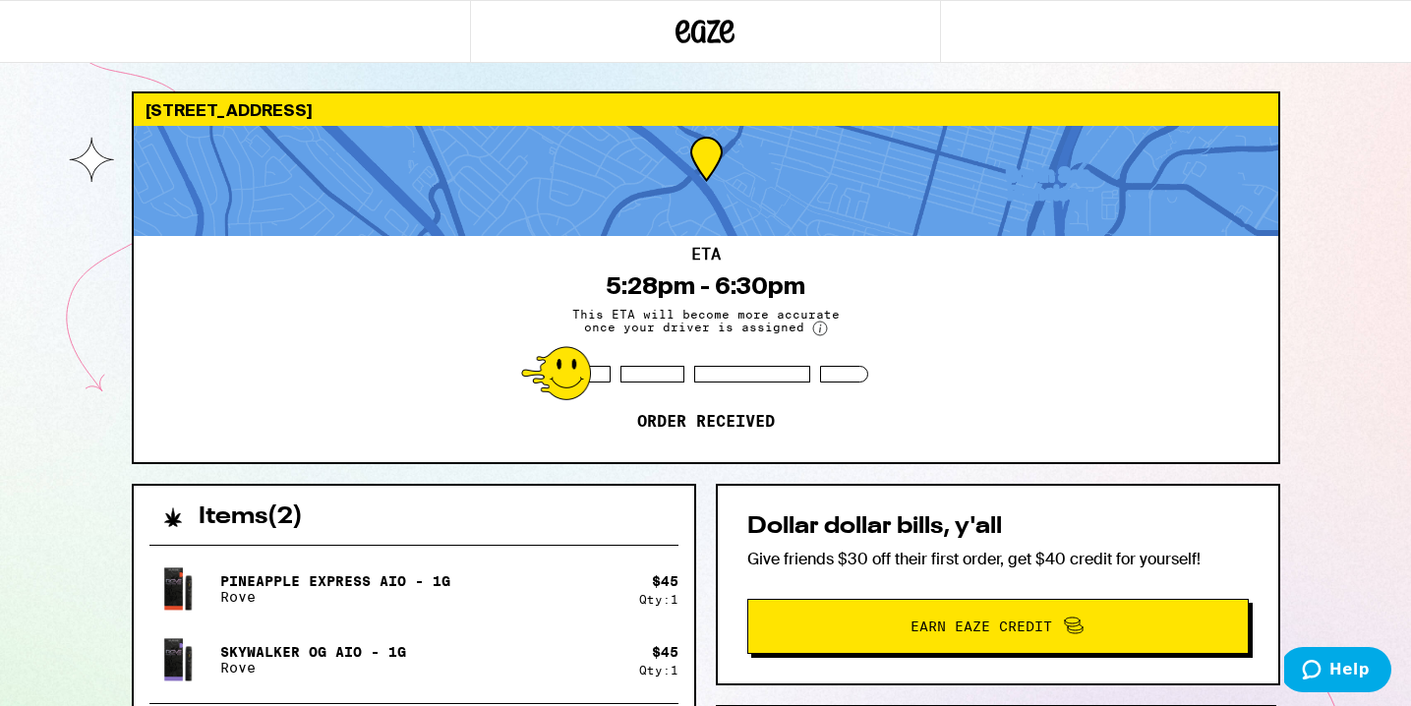
scroll to position [371, 0]
